Goal: Feedback & Contribution: Leave review/rating

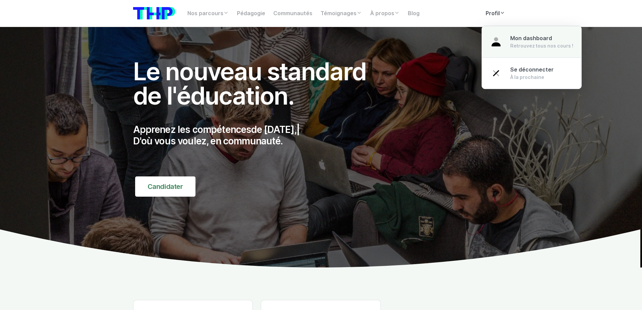
click at [513, 42] on div "Mon dashboard Retrouvez tous nos cours !" at bounding box center [541, 41] width 63 height 15
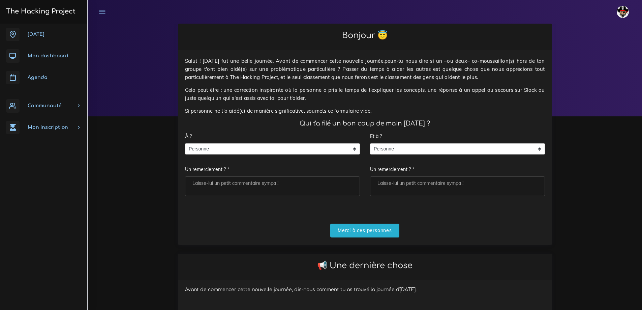
click at [58, 105] on span "Communauté" at bounding box center [45, 105] width 34 height 5
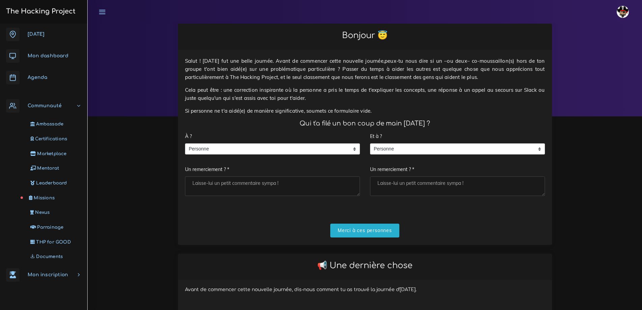
click at [49, 199] on span "Missions" at bounding box center [44, 197] width 21 height 5
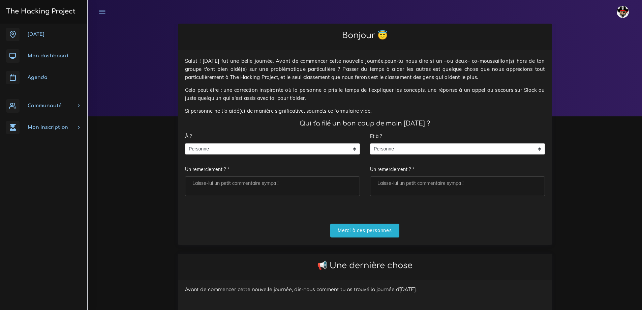
click at [37, 104] on span "Communauté" at bounding box center [45, 105] width 34 height 5
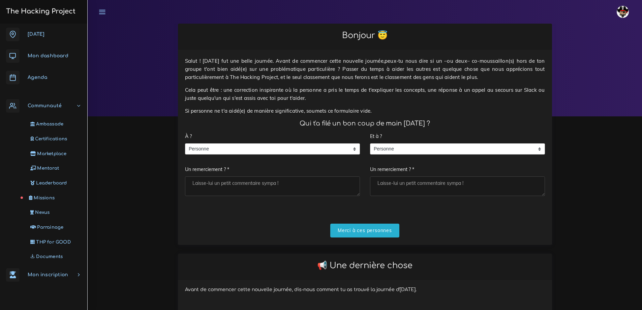
click at [44, 200] on span "Missions" at bounding box center [44, 197] width 21 height 5
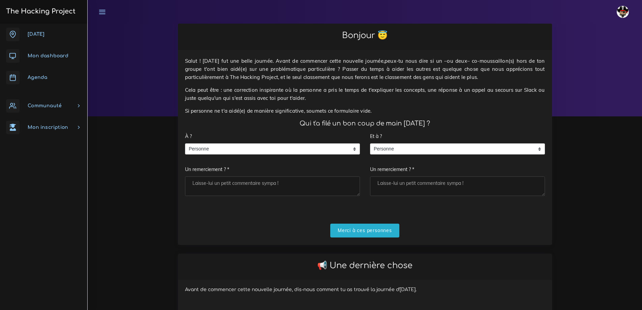
click at [38, 103] on link "Communauté" at bounding box center [43, 106] width 87 height 22
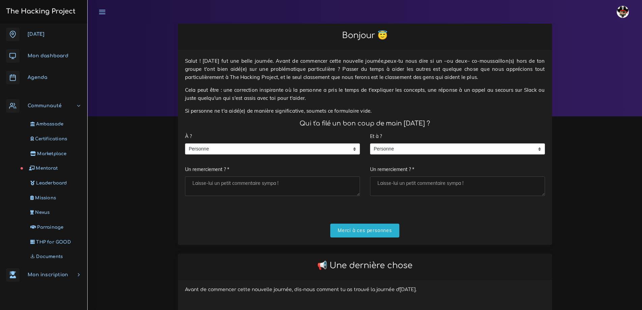
click at [45, 170] on span "Mentorat" at bounding box center [47, 167] width 22 height 5
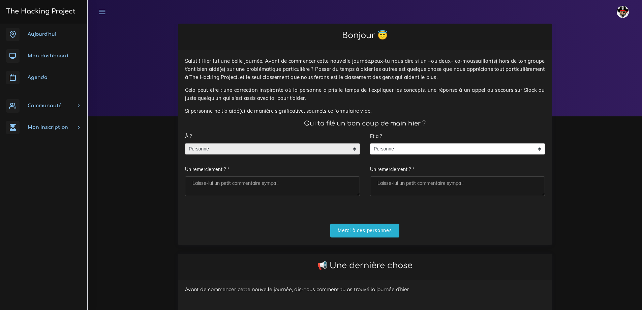
drag, startPoint x: 216, startPoint y: 139, endPoint x: 214, endPoint y: 149, distance: 10.0
click at [216, 139] on div "À ? Personne Personne Personne Un remerciement ? *" at bounding box center [272, 162] width 175 height 66
click at [214, 151] on span "Personne" at bounding box center [267, 149] width 164 height 11
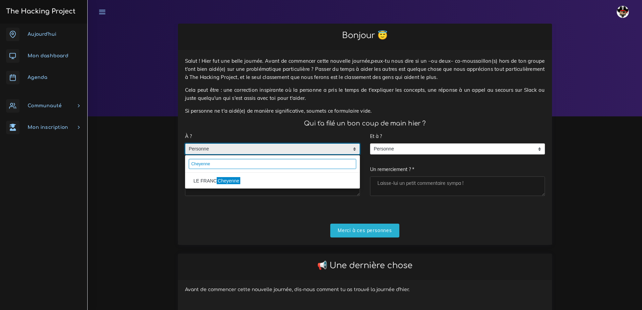
type input "Cheyenne"
click at [209, 184] on li "LE FRANC Cheyenne" at bounding box center [272, 180] width 174 height 11
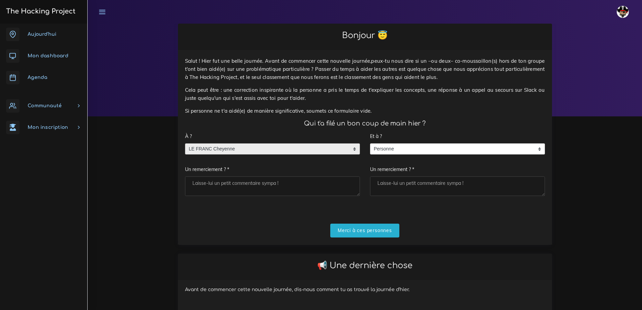
click at [222, 187] on textarea "Un remerciement ? *" at bounding box center [272, 186] width 175 height 20
type textarea "Merci pour l'échange"
click at [355, 233] on input "Merci à ces personnes" at bounding box center [364, 230] width 69 height 14
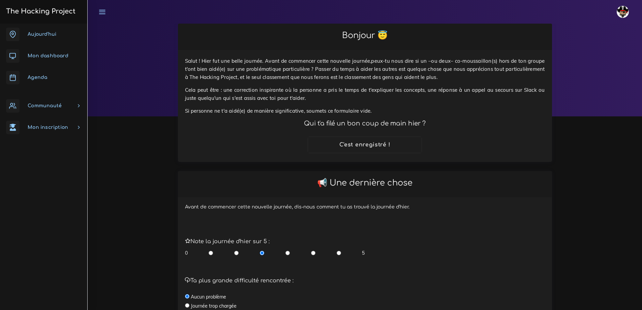
click at [336, 254] on div "0 5" at bounding box center [275, 252] width 180 height 7
click at [338, 254] on input "radio" at bounding box center [339, 252] width 4 height 7
radio input "true"
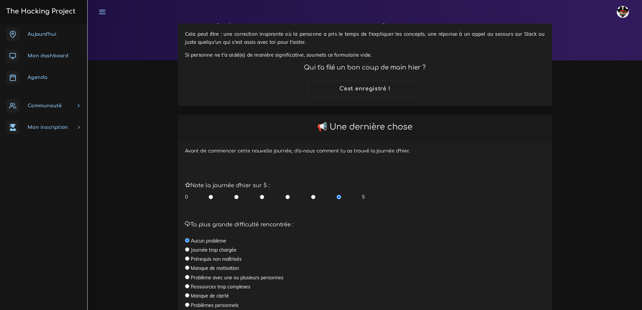
scroll to position [135, 0]
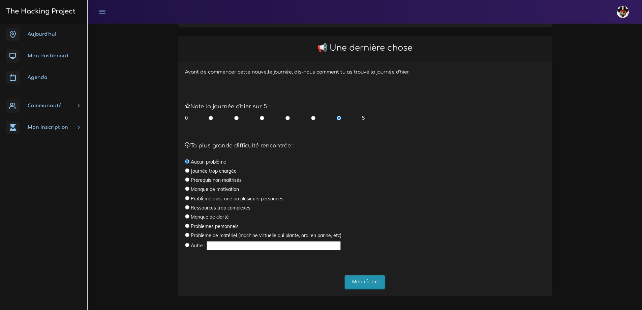
click at [360, 278] on input "Merci à toi" at bounding box center [365, 282] width 40 height 14
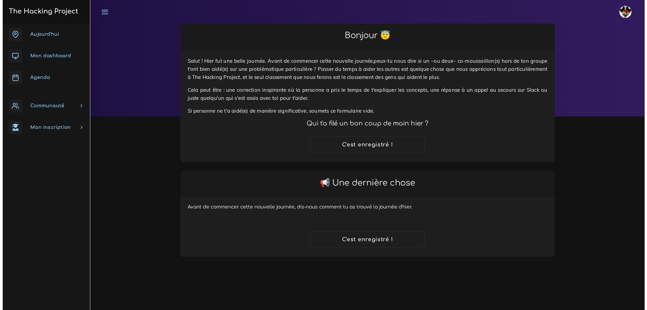
scroll to position [0, 0]
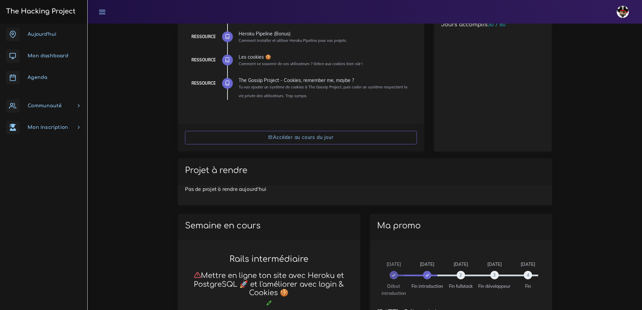
scroll to position [162, 0]
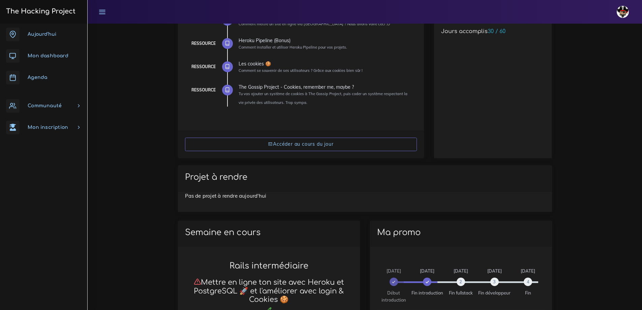
click at [34, 109] on link "Communauté" at bounding box center [43, 106] width 87 height 22
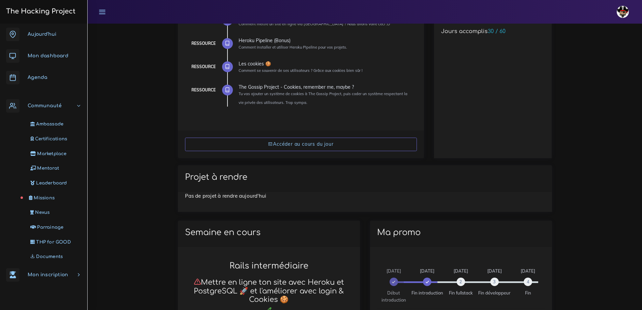
click at [47, 199] on span "Missions" at bounding box center [44, 197] width 21 height 5
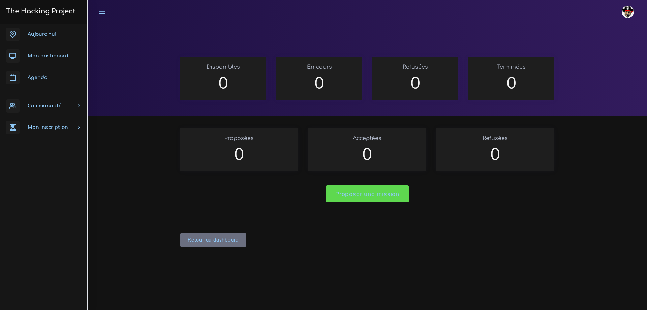
click at [630, 13] on img at bounding box center [628, 12] width 12 height 12
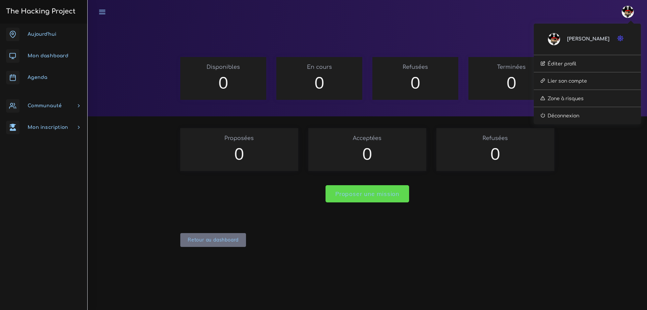
click at [622, 34] on button "button" at bounding box center [622, 38] width 10 height 9
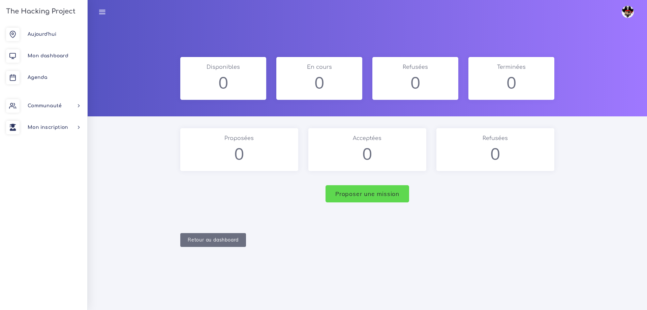
click at [625, 10] on img at bounding box center [628, 12] width 12 height 12
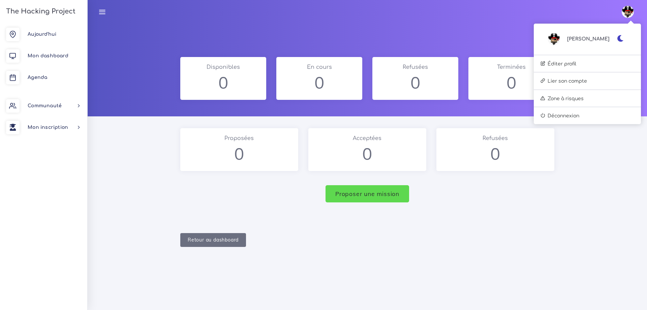
click at [620, 36] on icon "button" at bounding box center [620, 38] width 7 height 7
